Goal: Navigation & Orientation: Find specific page/section

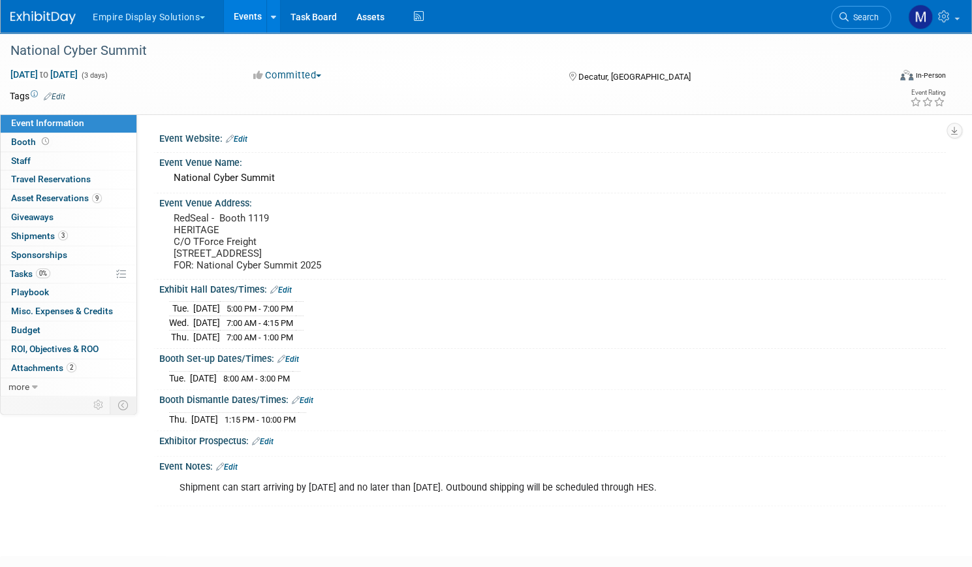
click at [272, 16] on link "Events" at bounding box center [248, 16] width 48 height 33
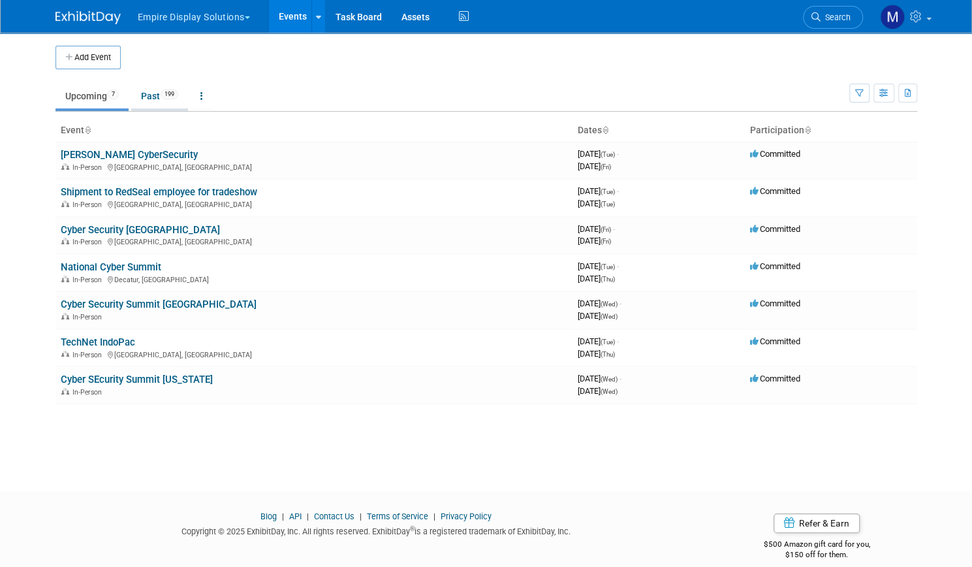
click at [144, 95] on link "Past 199" at bounding box center [159, 96] width 57 height 25
